Goal: Task Accomplishment & Management: Manage account settings

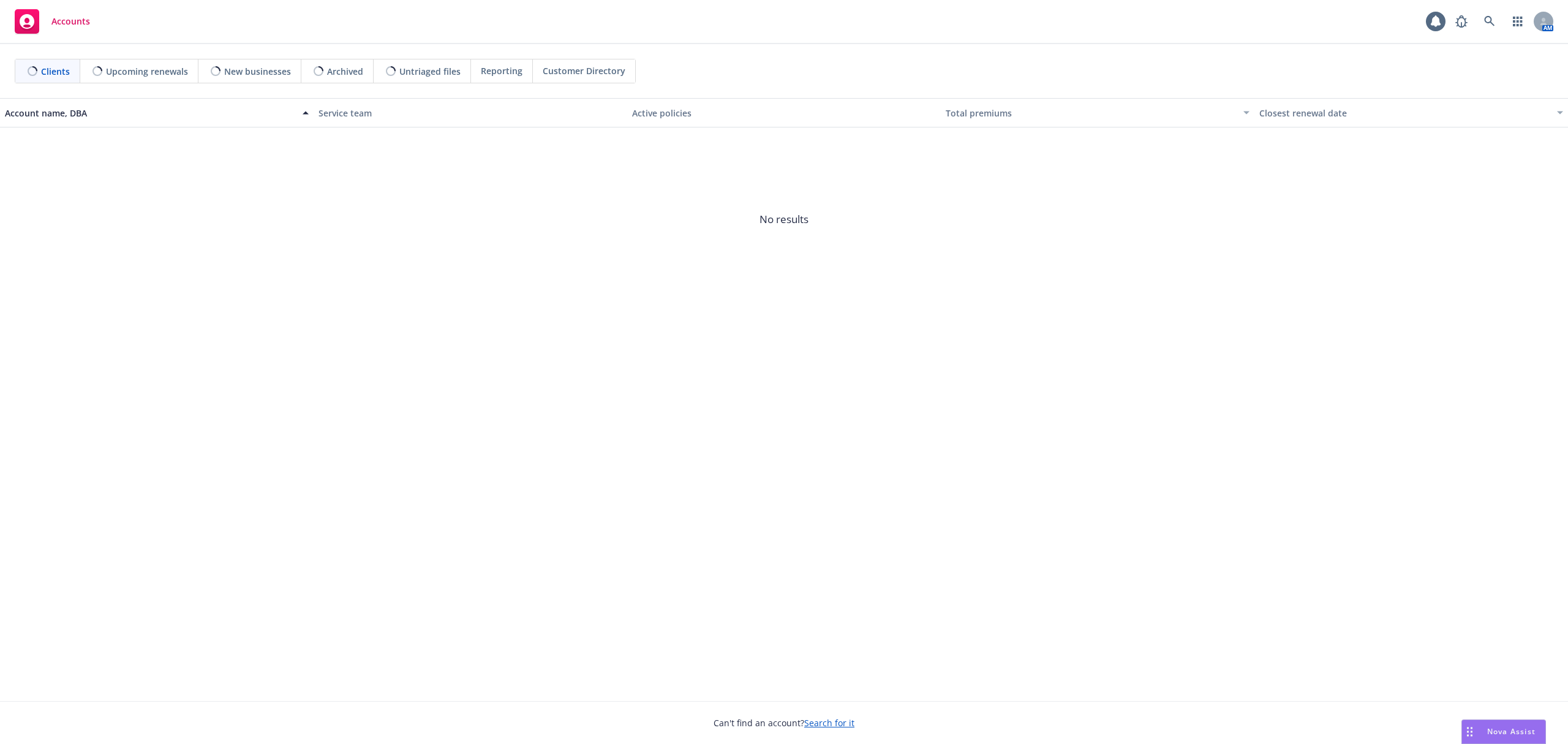
click at [1514, 727] on span "Nova Assist" at bounding box center [1511, 731] width 48 height 11
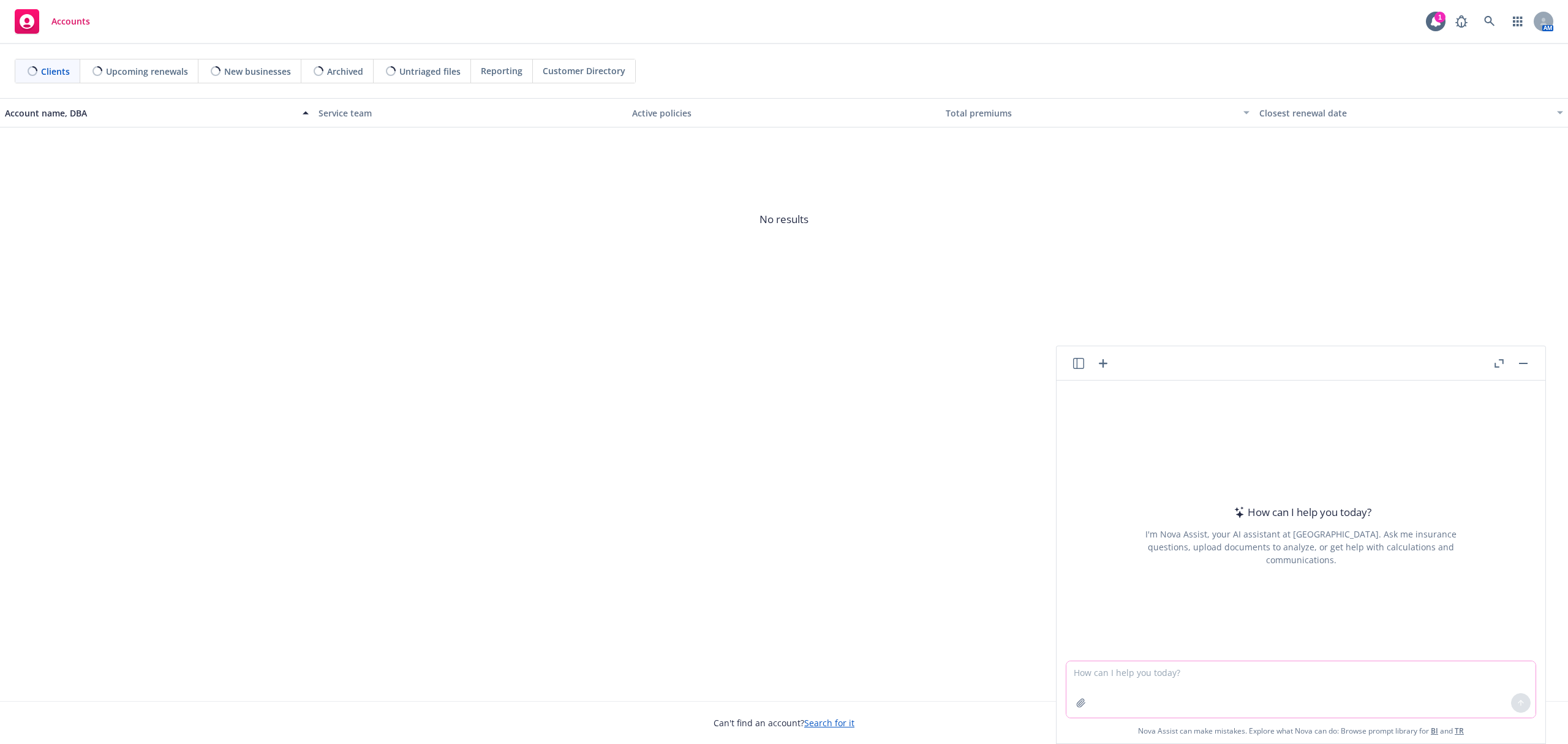
click at [1389, 672] on textarea at bounding box center [1301, 689] width 469 height 56
type textarea "r"
click at [1451, 668] on textarea "add this info to an email to a client from us the broker regarding informtion w…" at bounding box center [1301, 688] width 469 height 57
click at [1505, 674] on textarea "add this info to an email to a client from us the broker regarding information …" at bounding box center [1301, 688] width 469 height 57
paste textarea "Since claims processed through the HMO are not visible in the United Healthcare…"
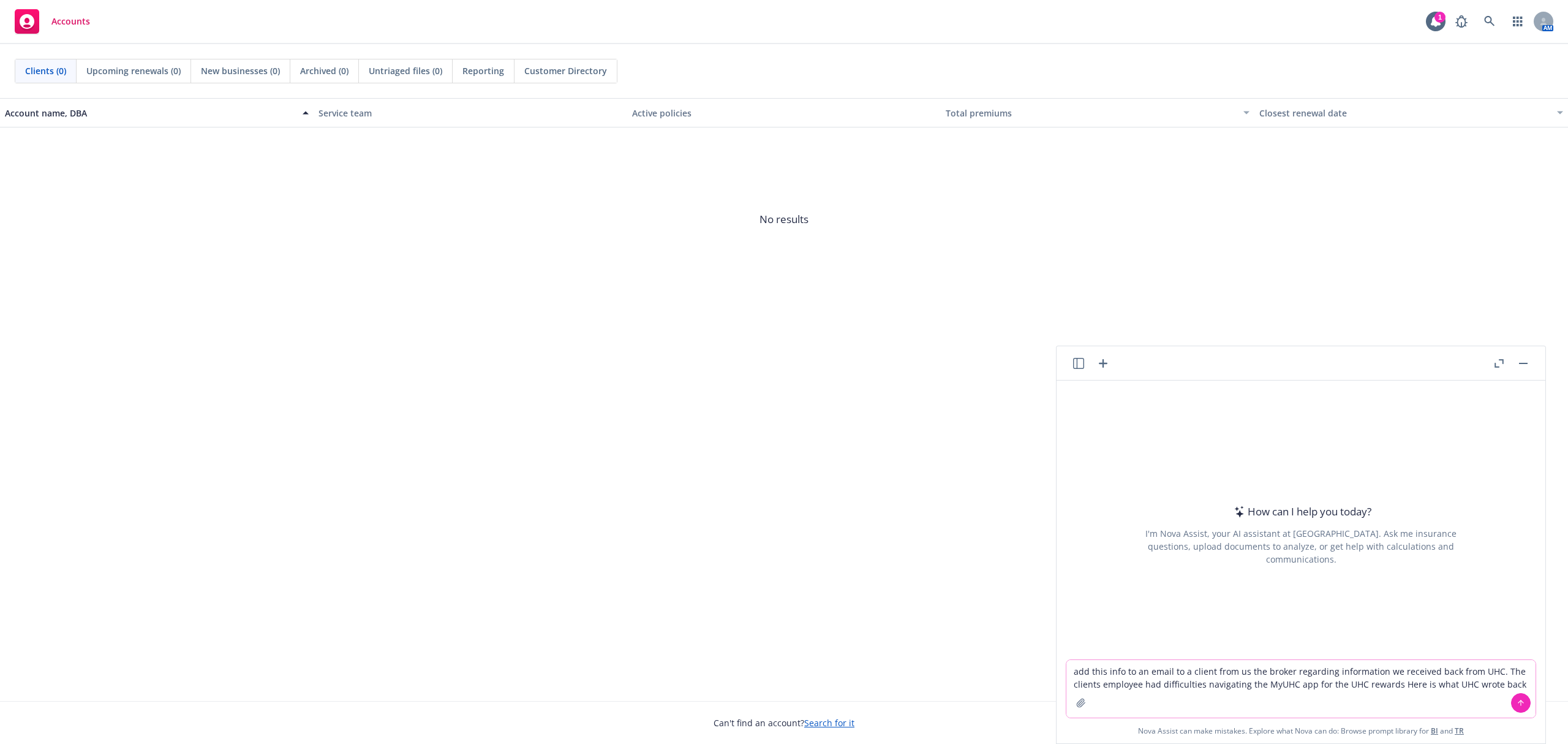
type textarea "add this info to an email to a client from us the broker regarding information …"
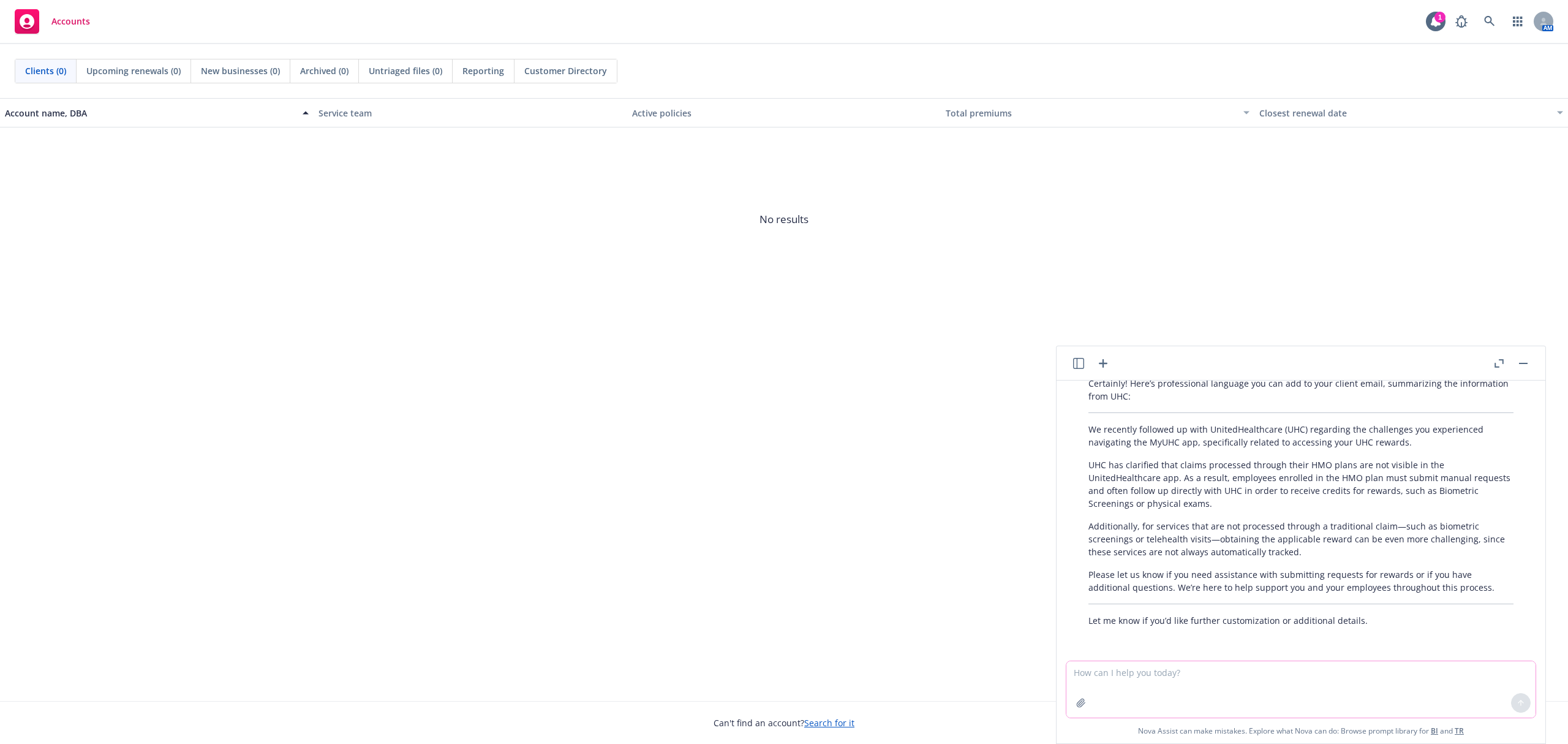
scroll to position [135, 0]
click at [1148, 676] on textarea at bounding box center [1301, 689] width 469 height 56
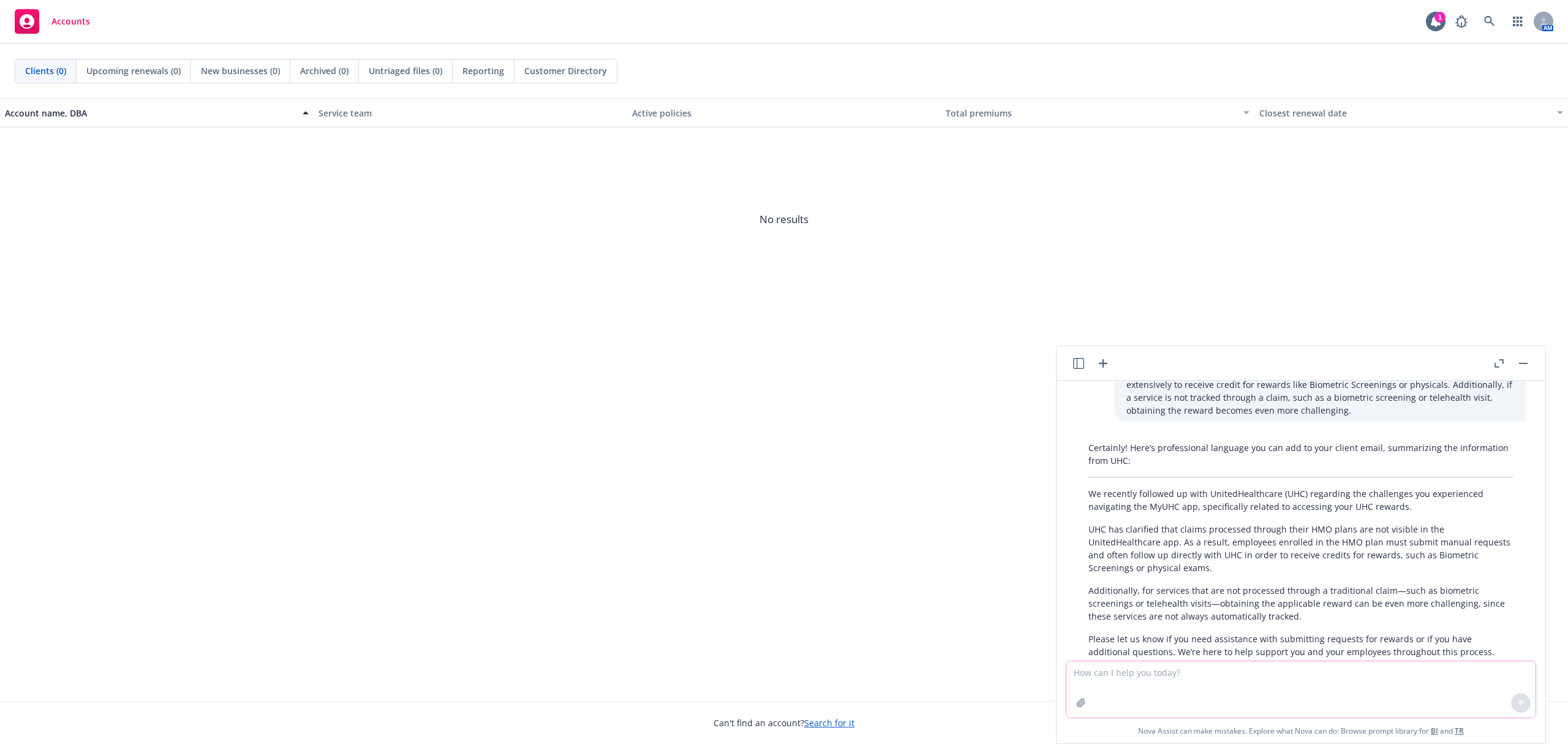
scroll to position [0, 0]
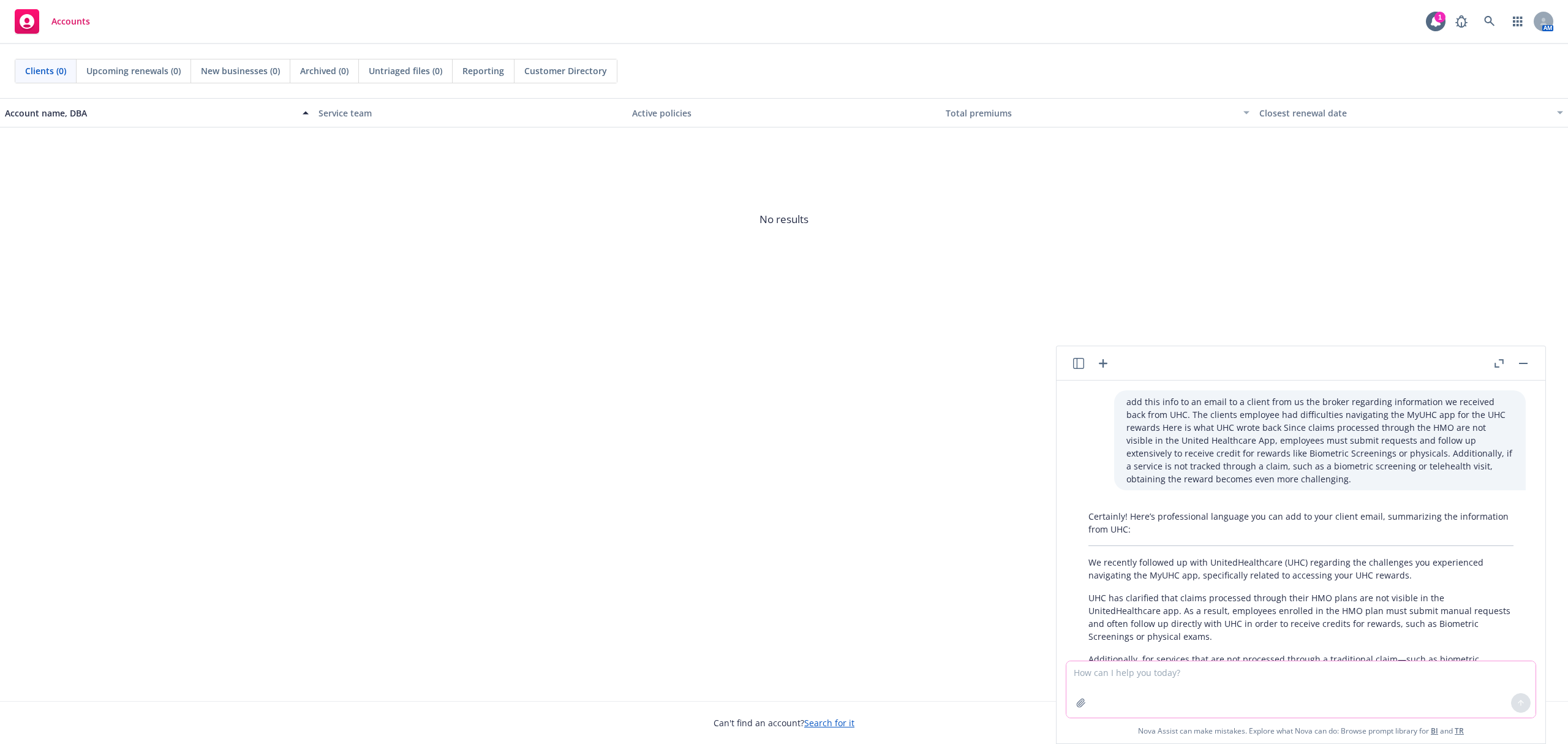
click at [1147, 677] on textarea at bounding box center [1301, 689] width 469 height 56
paste textarea "I received confirmation from our UHC Rewards partners regarding rewards and its…"
type textarea "here is the carriers response. Can you please help formulate an email back to t…"
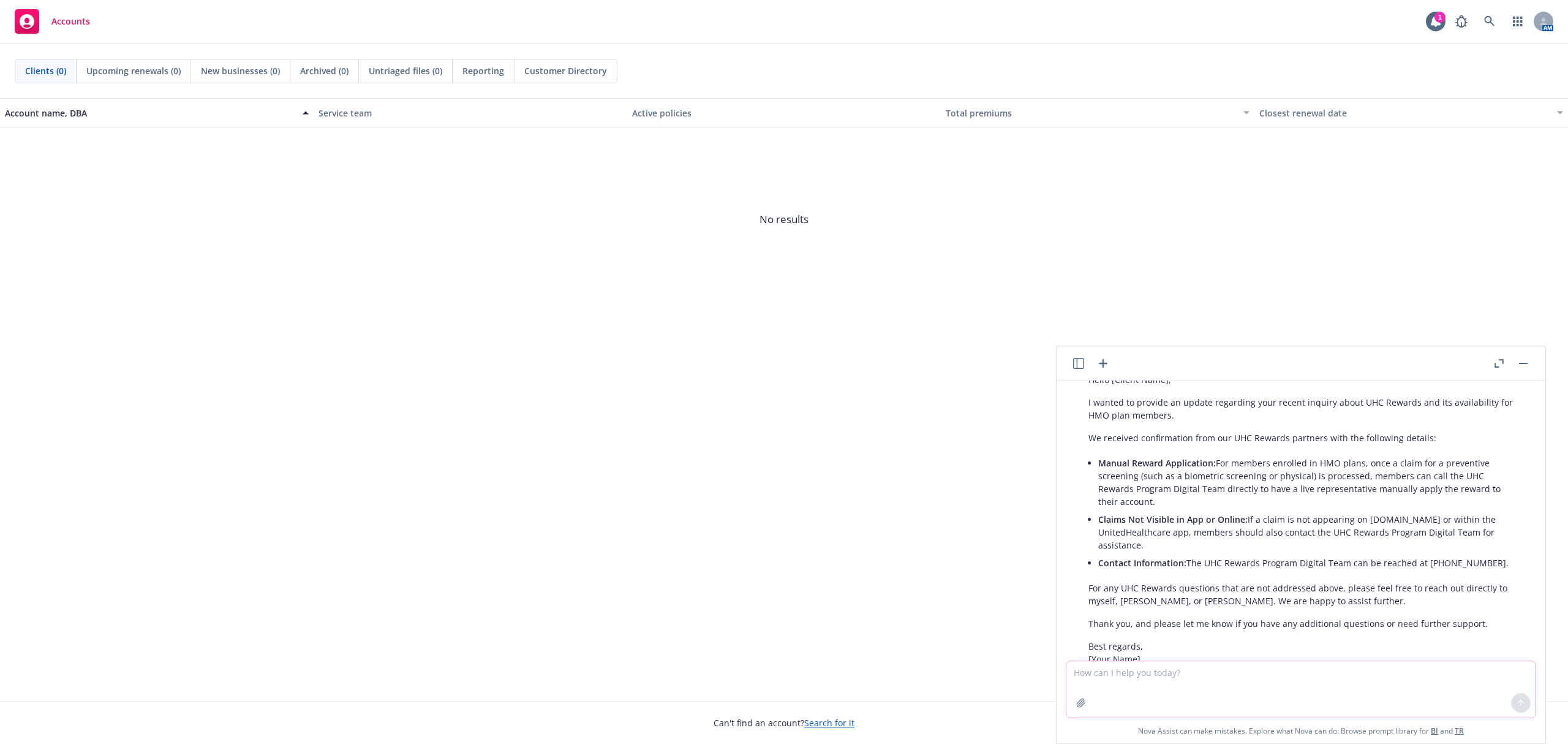
scroll to position [650, 0]
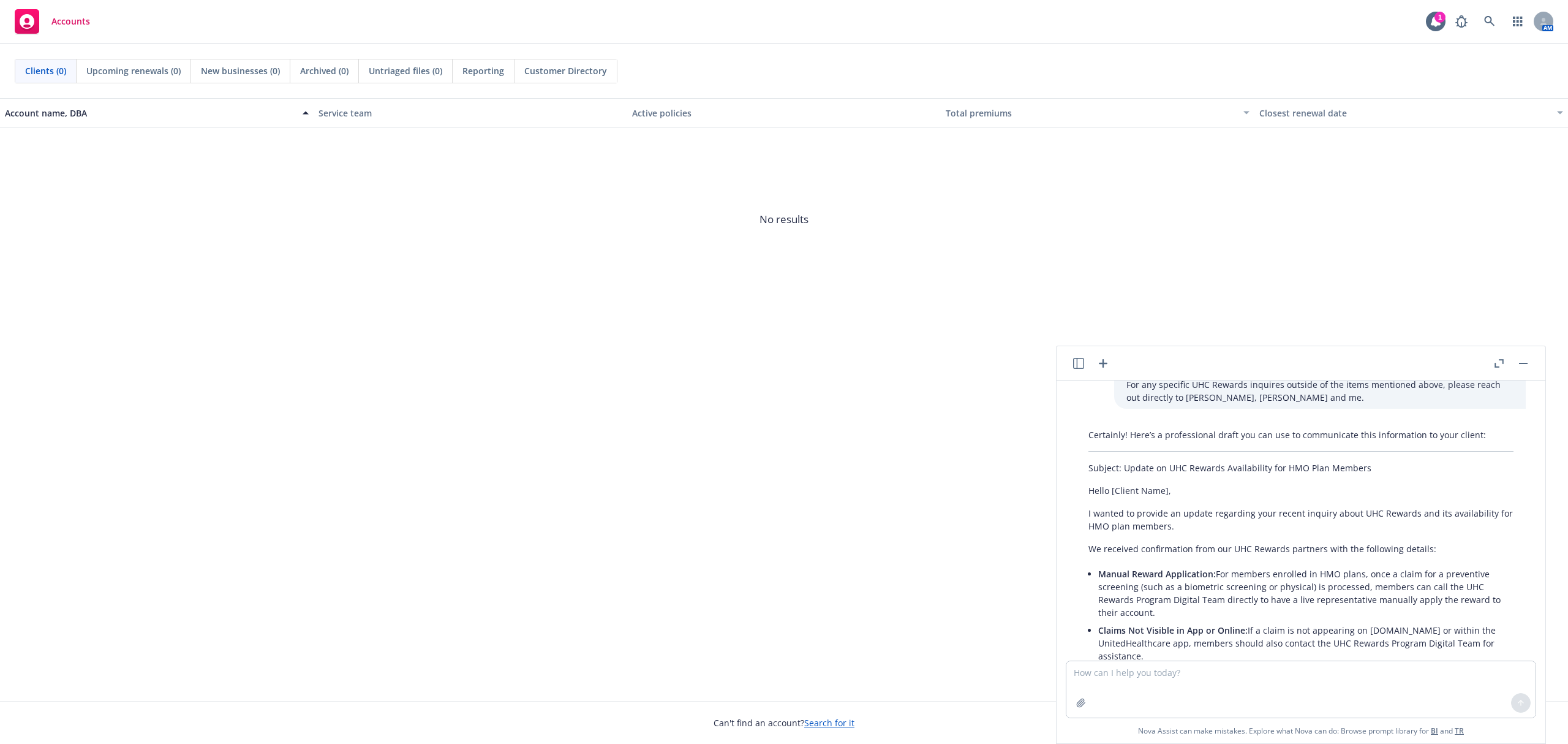
drag, startPoint x: 1485, startPoint y: 545, endPoint x: 1096, endPoint y: 419, distance: 408.9
click at [1090, 393] on div "add this info to an email to a client from us the broker regarding information …" at bounding box center [1301, 520] width 488 height 280
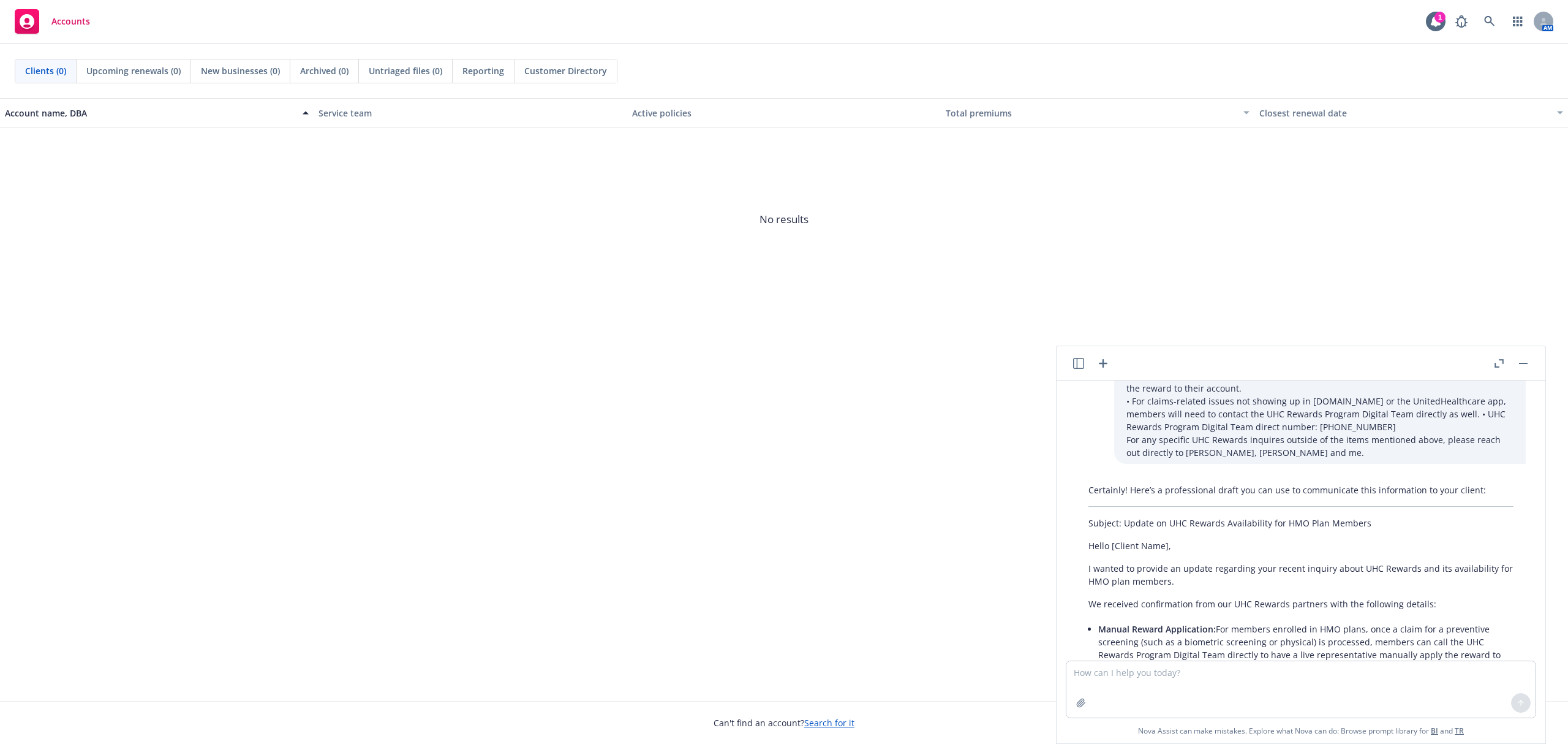
click at [1125, 566] on p "I wanted to provide an update regarding your recent inquiry about UHC Rewards a…" at bounding box center [1301, 574] width 425 height 26
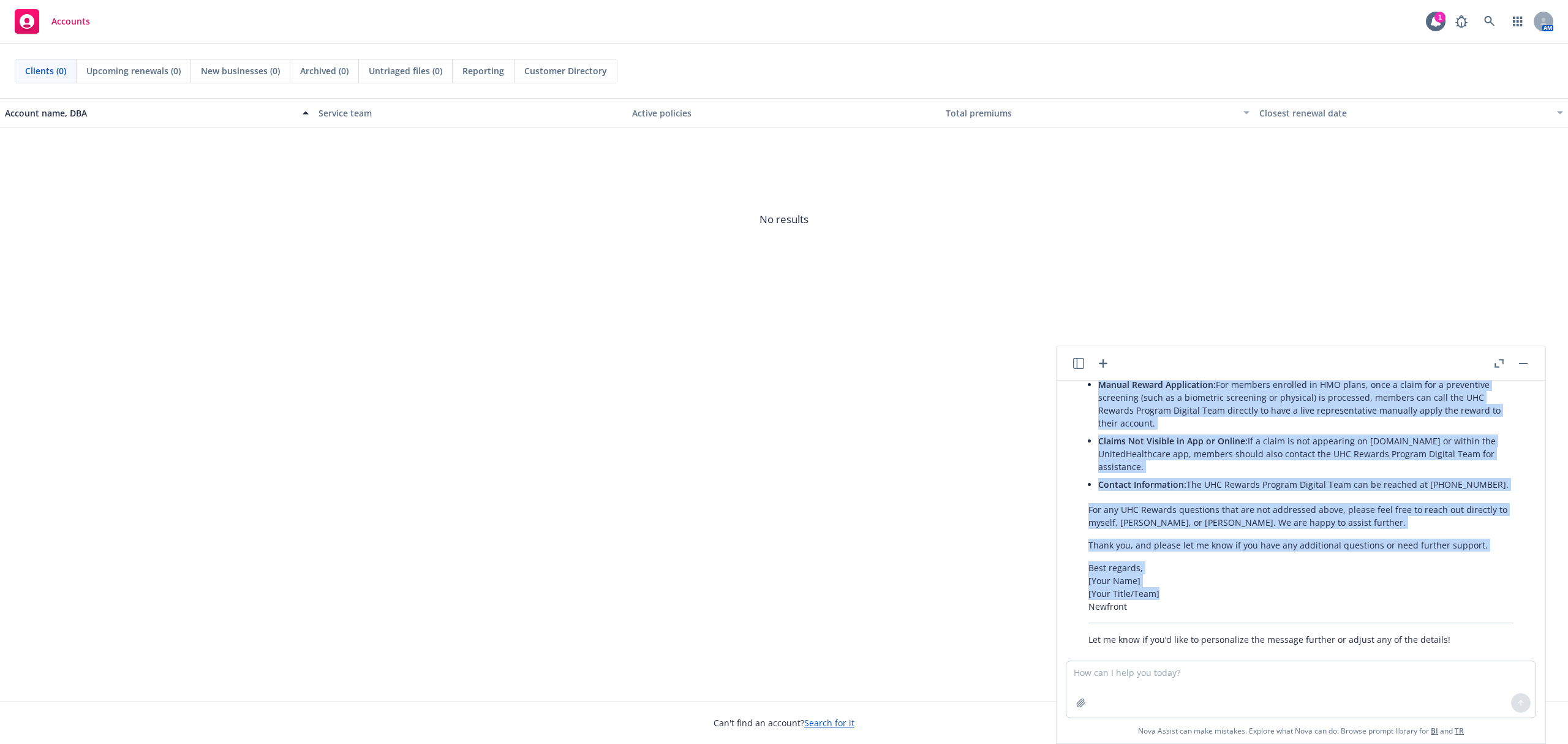
scroll to position [711, 0]
drag, startPoint x: 1086, startPoint y: 481, endPoint x: 1491, endPoint y: 482, distance: 405.0
click at [1491, 482] on div "Certainly! Here’s a professional draft you can use to communicate this informat…" at bounding box center [1302, 441] width 450 height 416
copy div "I wanted to provide an update regarding your recent inquiry about UHC Rewards a…"
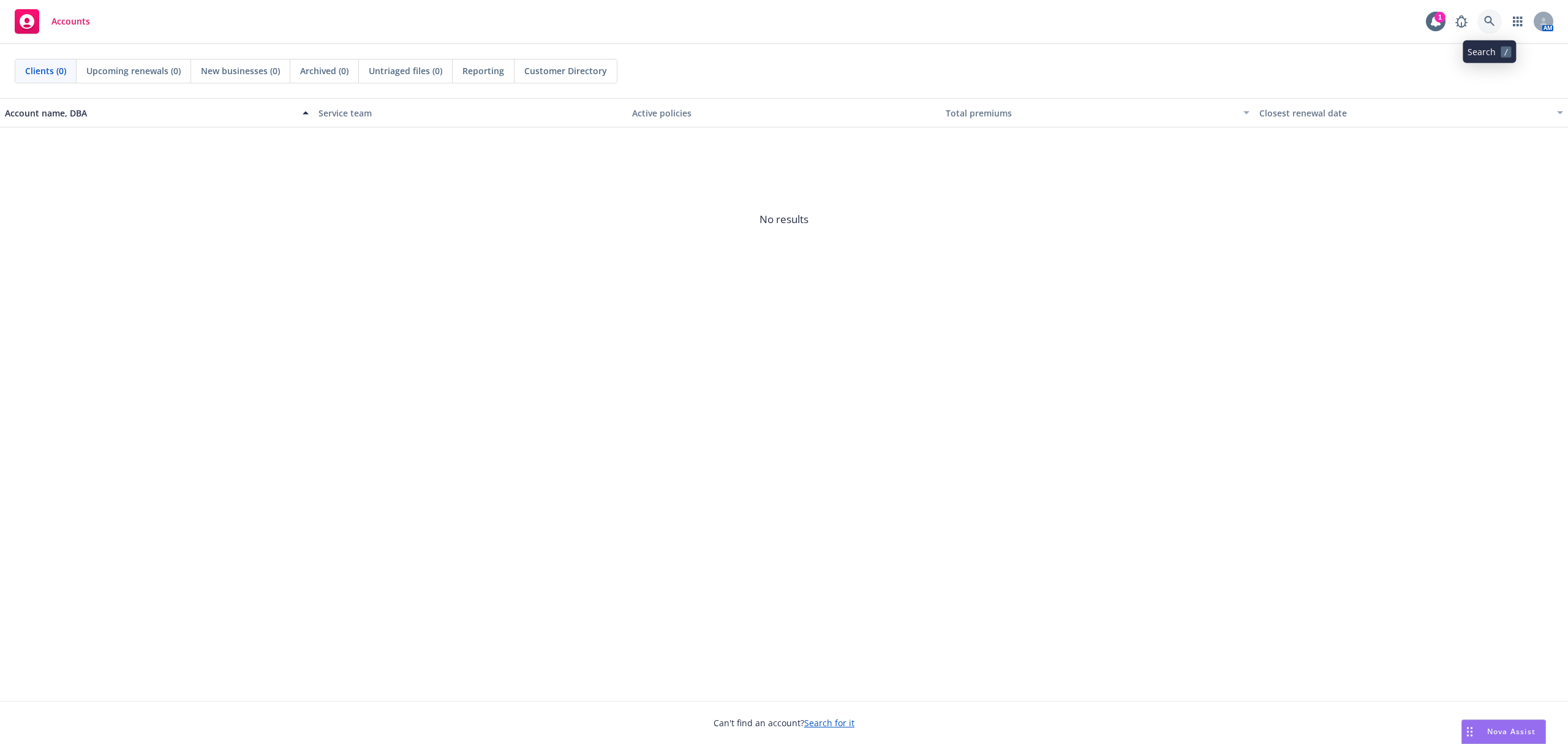
click at [1491, 21] on icon at bounding box center [1489, 21] width 11 height 11
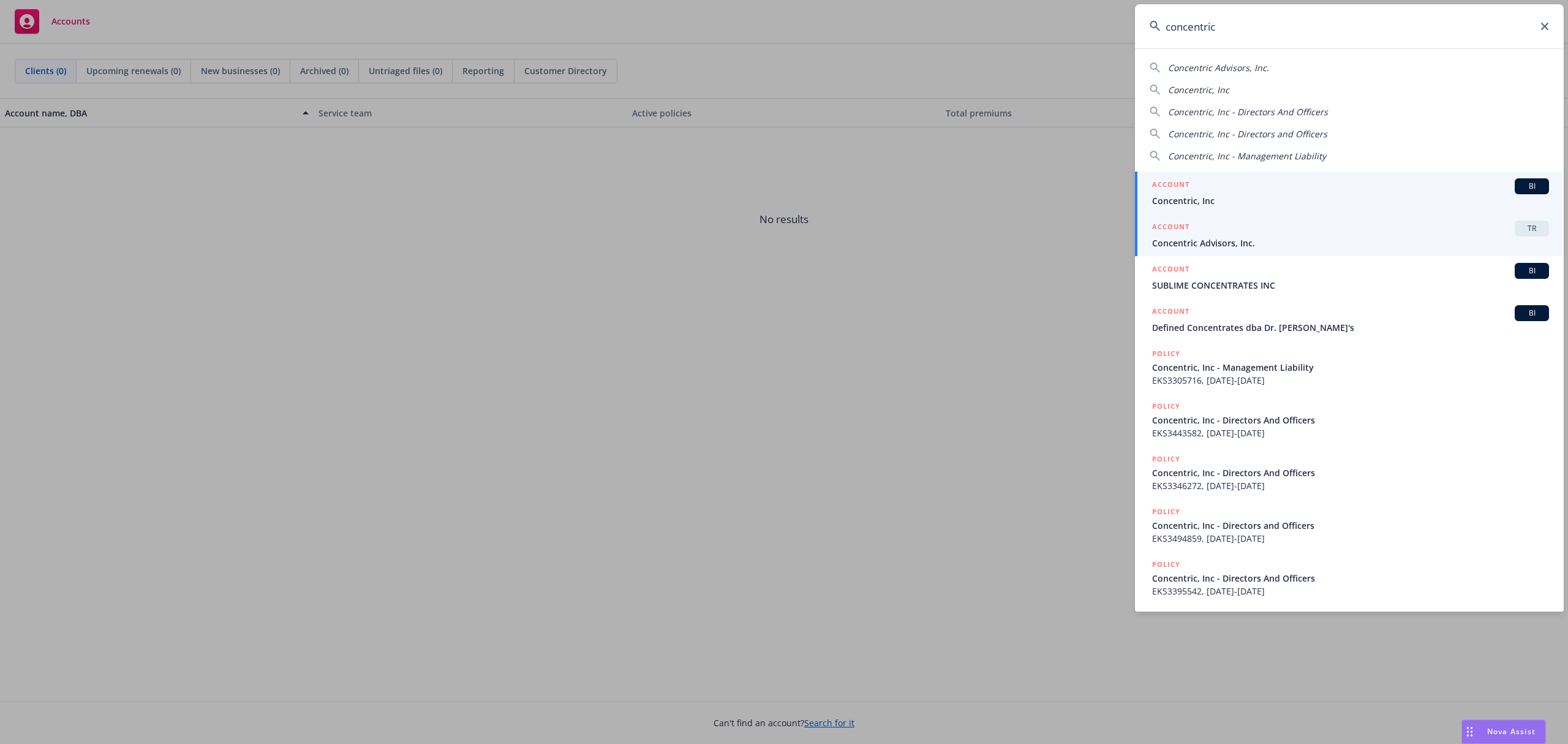
type input "concentric"
click at [1282, 243] on span "Concentric Advisors, Inc." at bounding box center [1351, 243] width 397 height 13
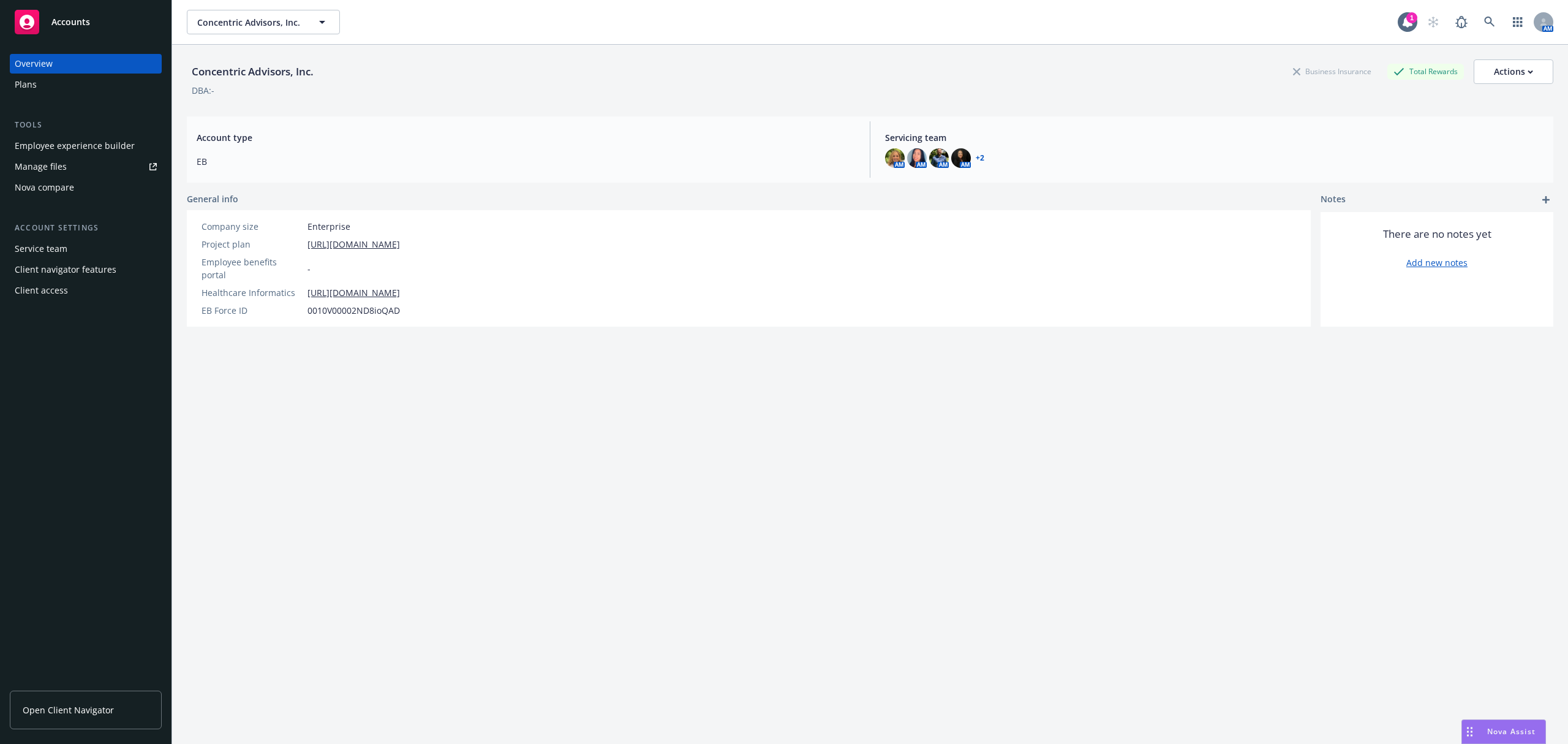
click at [67, 161] on link "Manage files" at bounding box center [86, 167] width 152 height 20
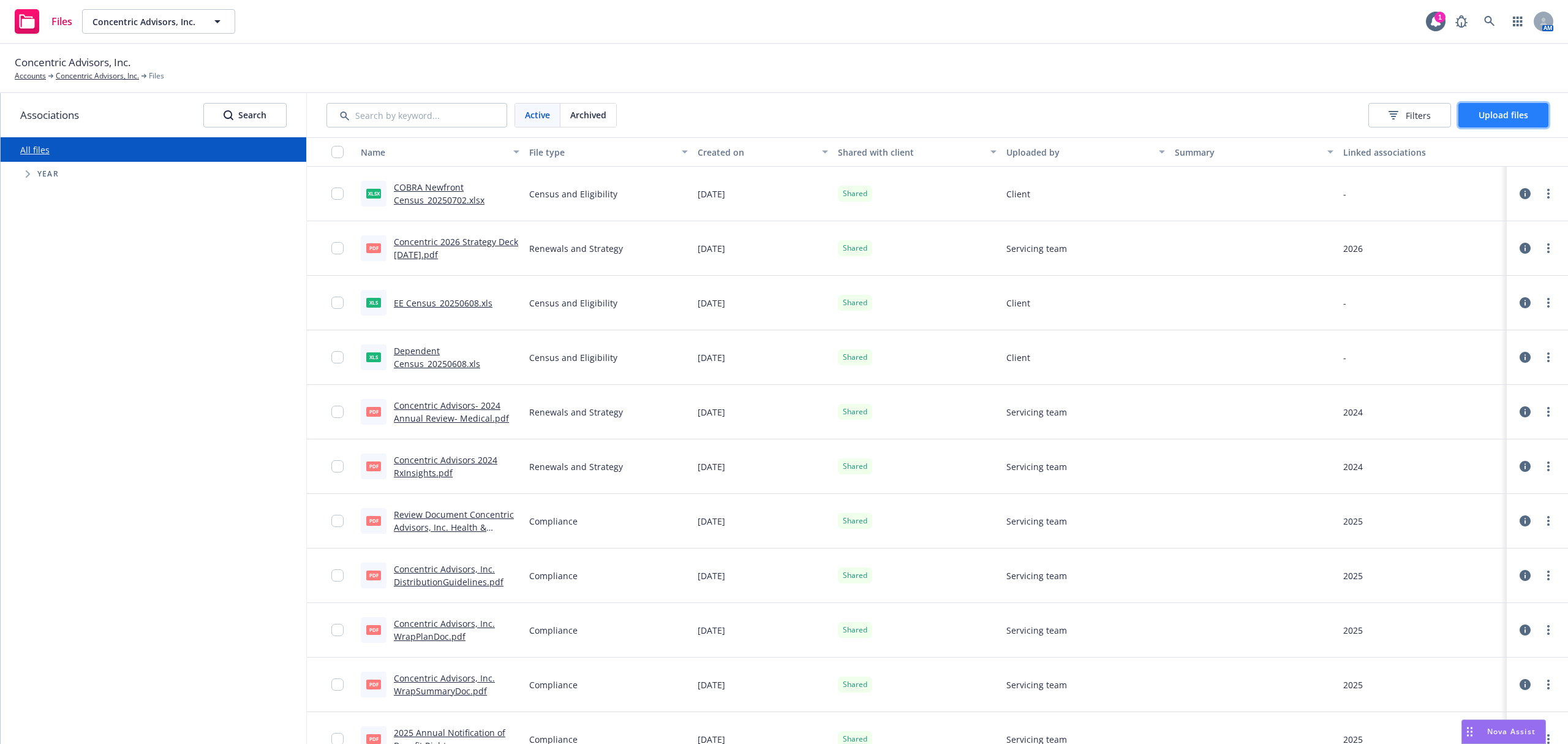
click at [1523, 105] on button "Upload files" at bounding box center [1503, 114] width 90 height 25
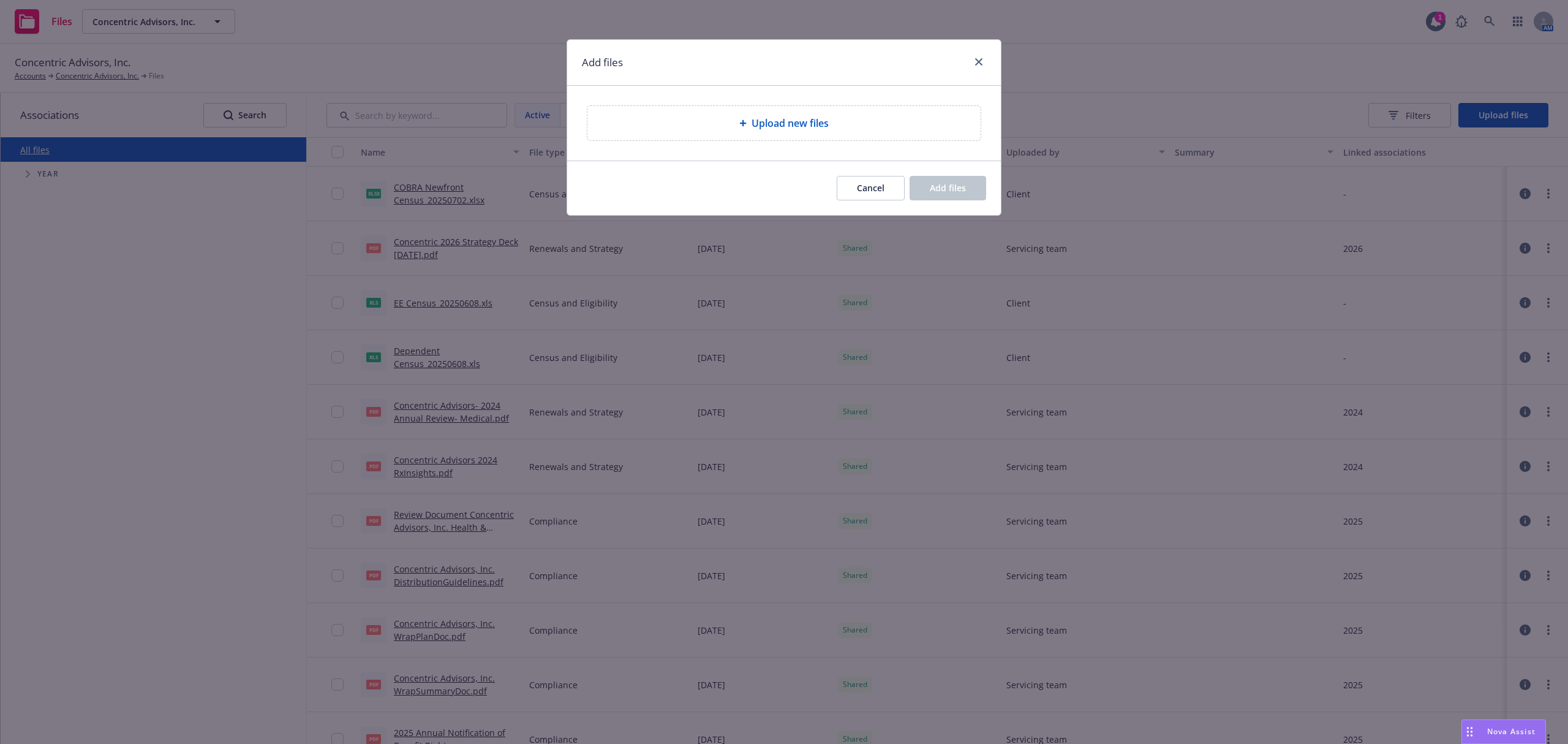
click at [700, 125] on div "Upload new files" at bounding box center [784, 122] width 374 height 15
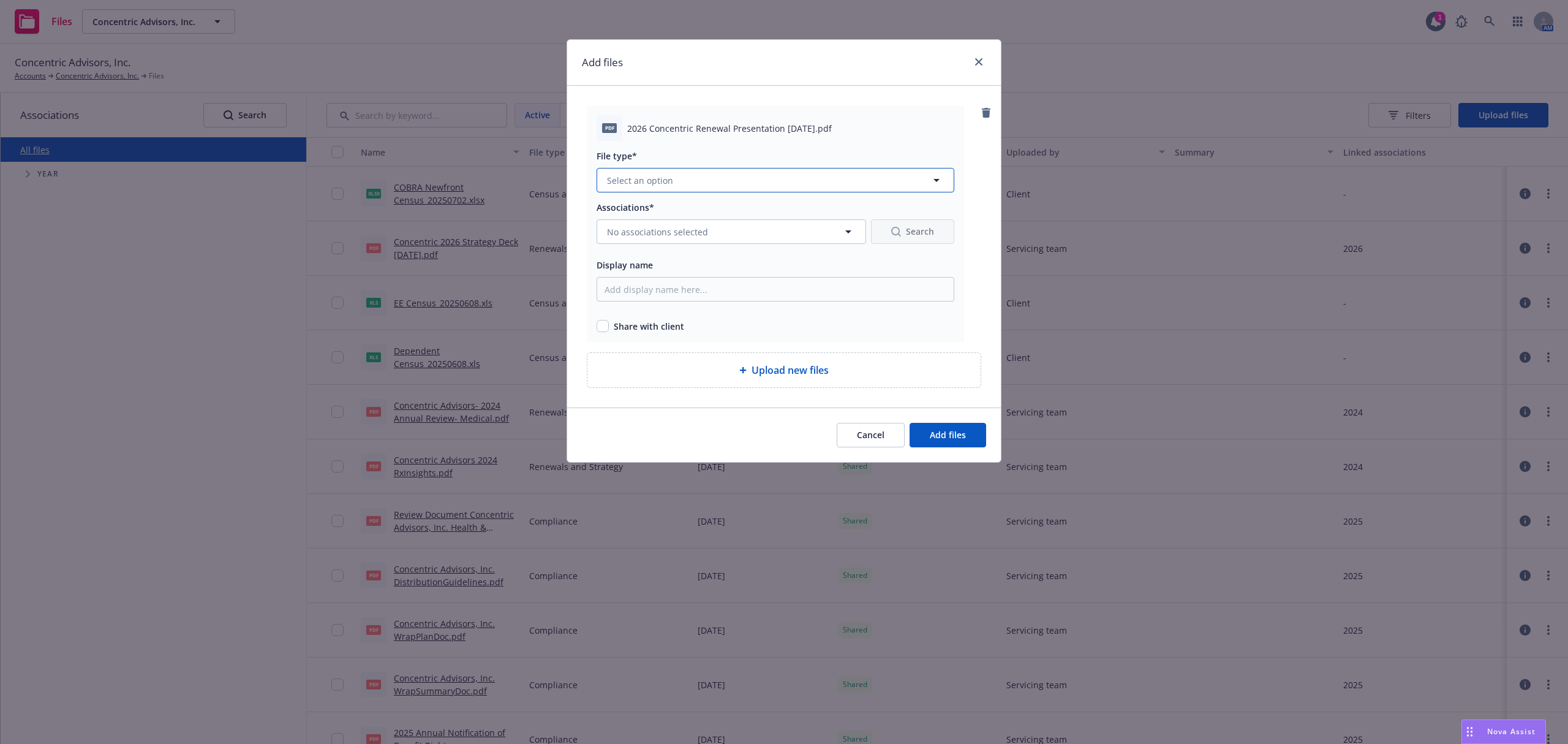
click at [685, 182] on button "Select an option" at bounding box center [776, 180] width 357 height 25
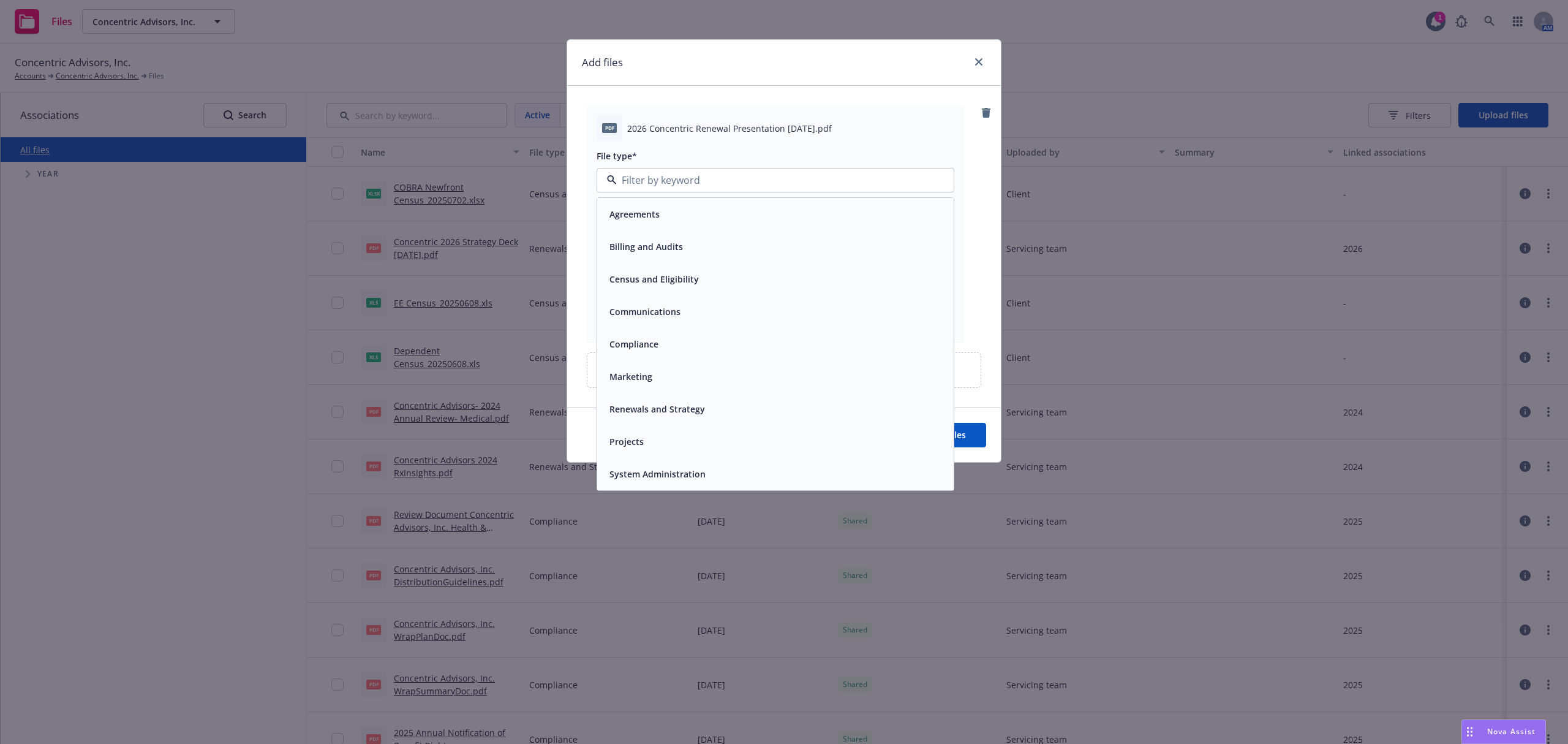
click at [651, 309] on span "Communications" at bounding box center [645, 311] width 71 height 13
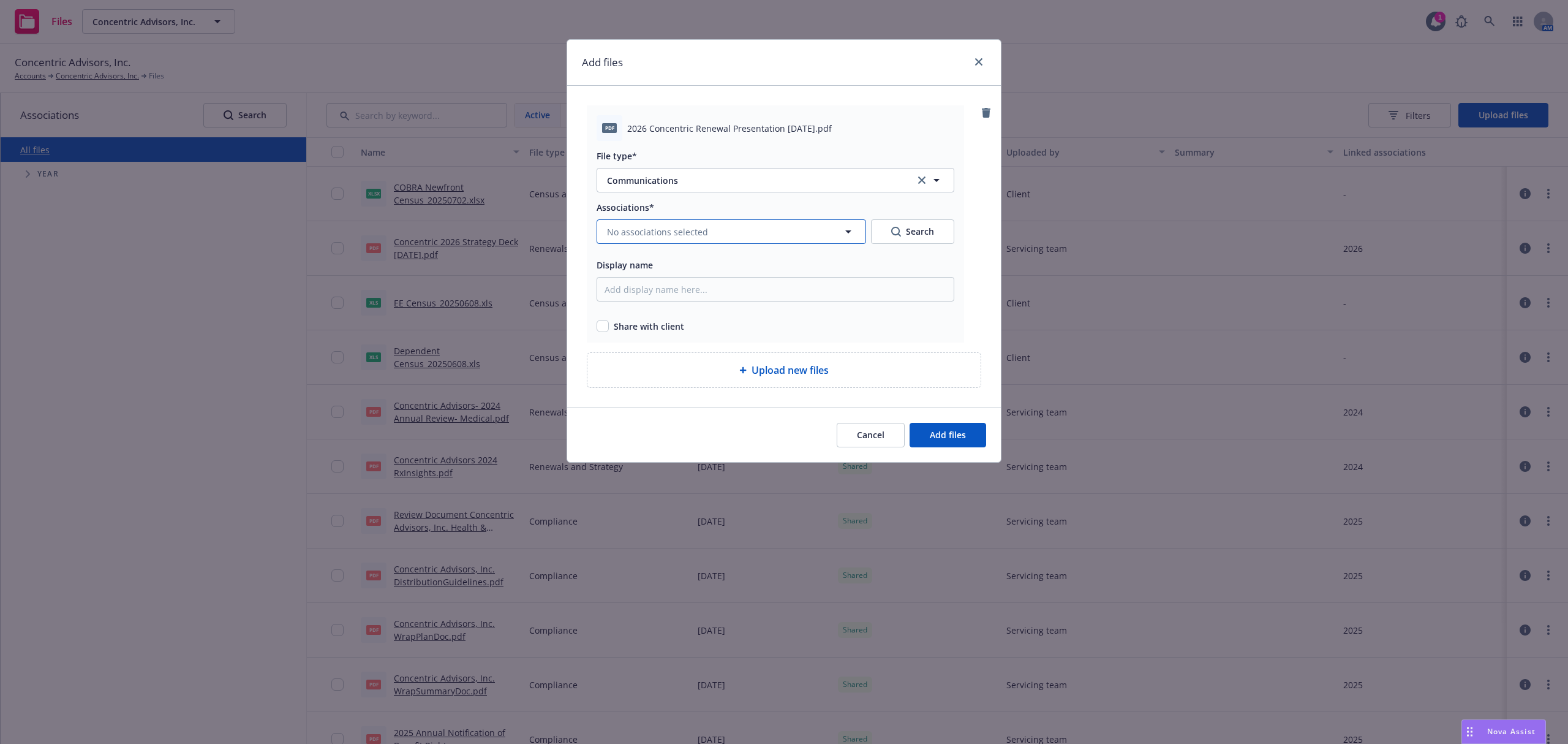
click at [626, 239] on button "No associations selected" at bounding box center [731, 231] width 269 height 25
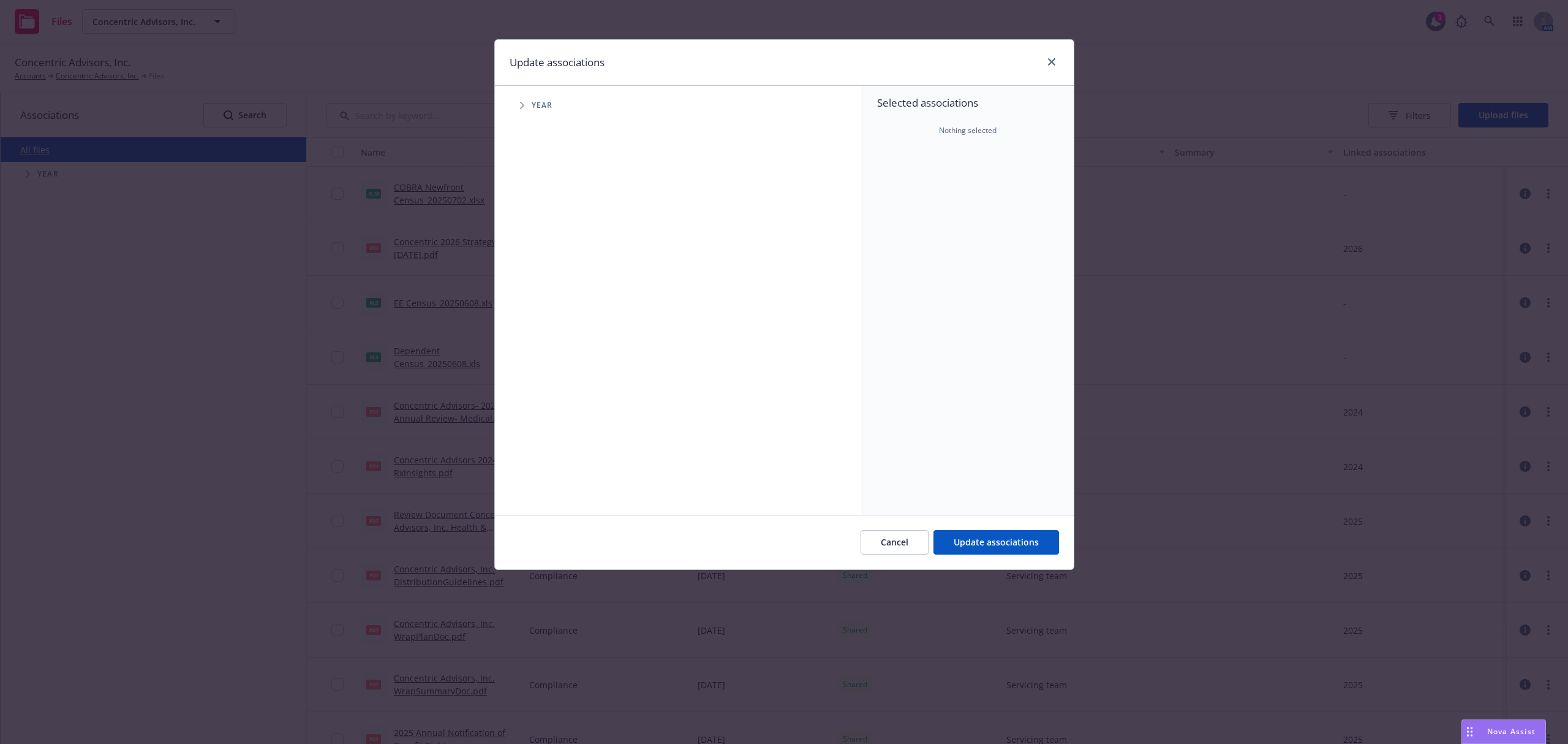
click at [626, 239] on div "Accessibility guide for tree Tree Example. Navigate the tree with the arrow key…" at bounding box center [679, 300] width 367 height 428
click at [517, 106] on span "Tree Example" at bounding box center [522, 106] width 20 height 20
click at [553, 292] on div "2026 Year" at bounding box center [564, 302] width 37 height 24
checkbox input "true"
click at [961, 545] on span "Update associations" at bounding box center [996, 542] width 85 height 12
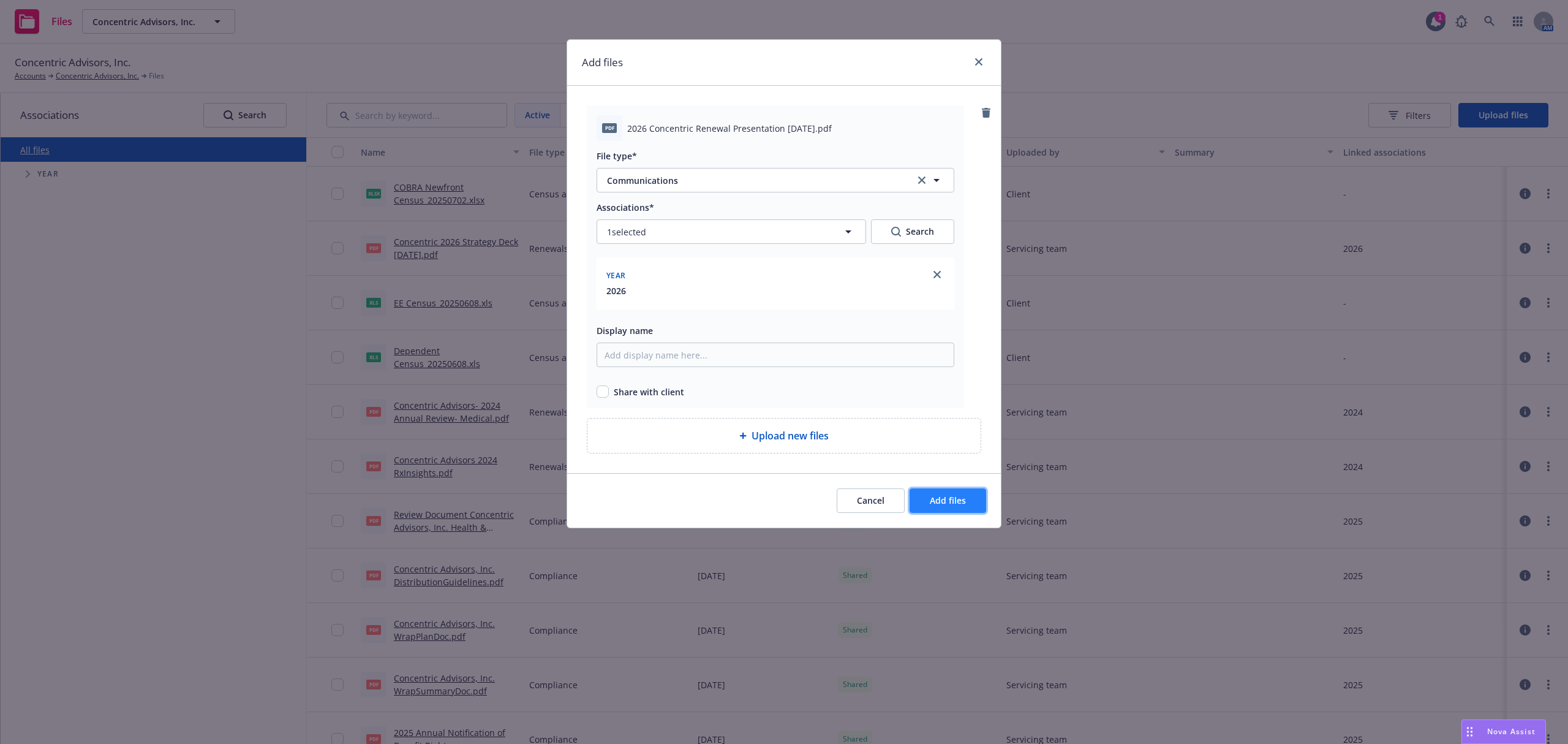
click at [930, 499] on span "Add files" at bounding box center [947, 500] width 37 height 12
